Goal: Task Accomplishment & Management: Use online tool/utility

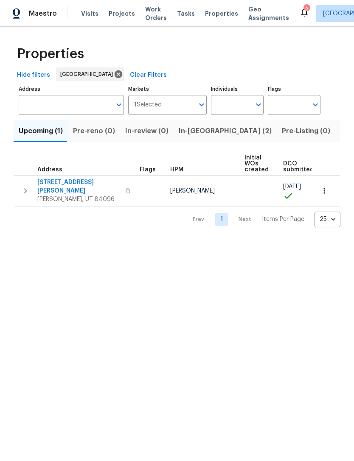
click at [89, 17] on span "Visits" at bounding box center [89, 13] width 17 height 8
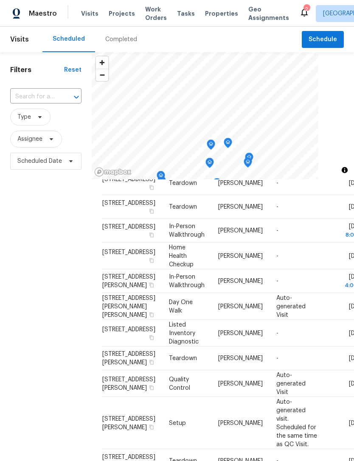
scroll to position [523, 0]
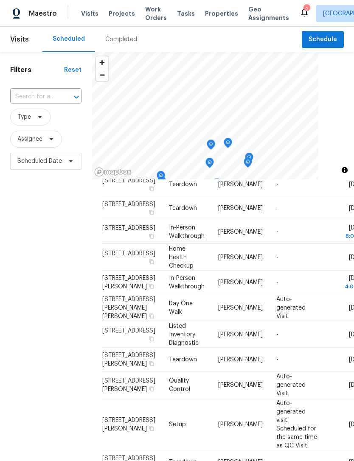
click at [0, 0] on icon at bounding box center [0, 0] width 0 height 0
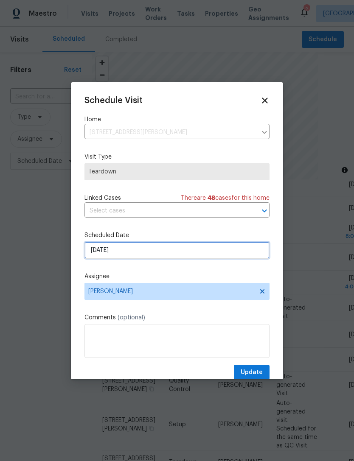
click at [130, 254] on input "9/24/2025" at bounding box center [176, 250] width 185 height 17
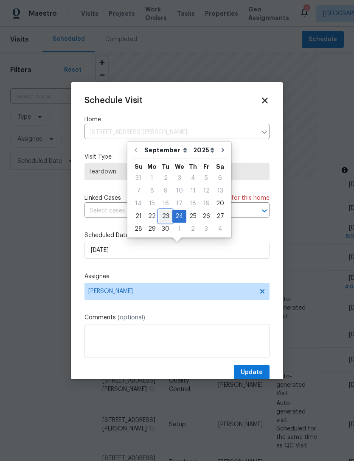
click at [165, 218] on div "23" at bounding box center [166, 216] width 14 height 12
type input "[DATE]"
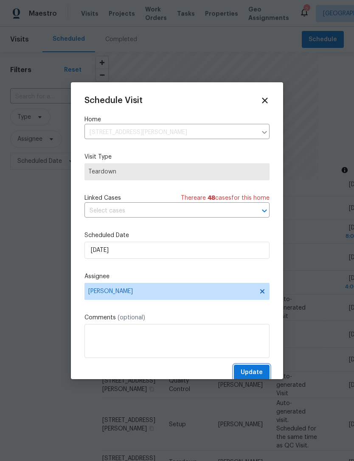
click at [260, 373] on span "Update" at bounding box center [252, 372] width 22 height 11
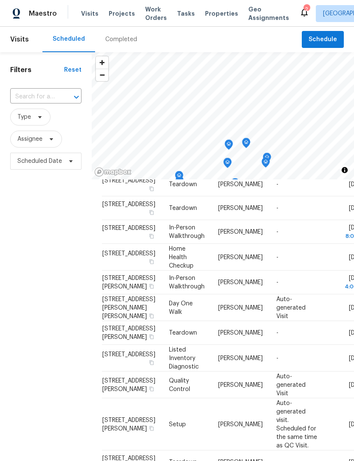
click at [213, 17] on span "Properties" at bounding box center [221, 13] width 33 height 8
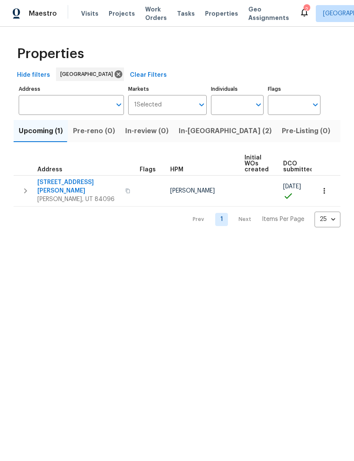
click at [326, 190] on icon "button" at bounding box center [324, 191] width 8 height 8
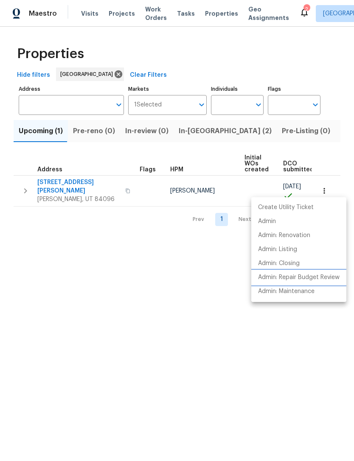
click at [287, 279] on p "Admin: Repair Budget Review" at bounding box center [298, 277] width 81 height 9
